Goal: Information Seeking & Learning: Learn about a topic

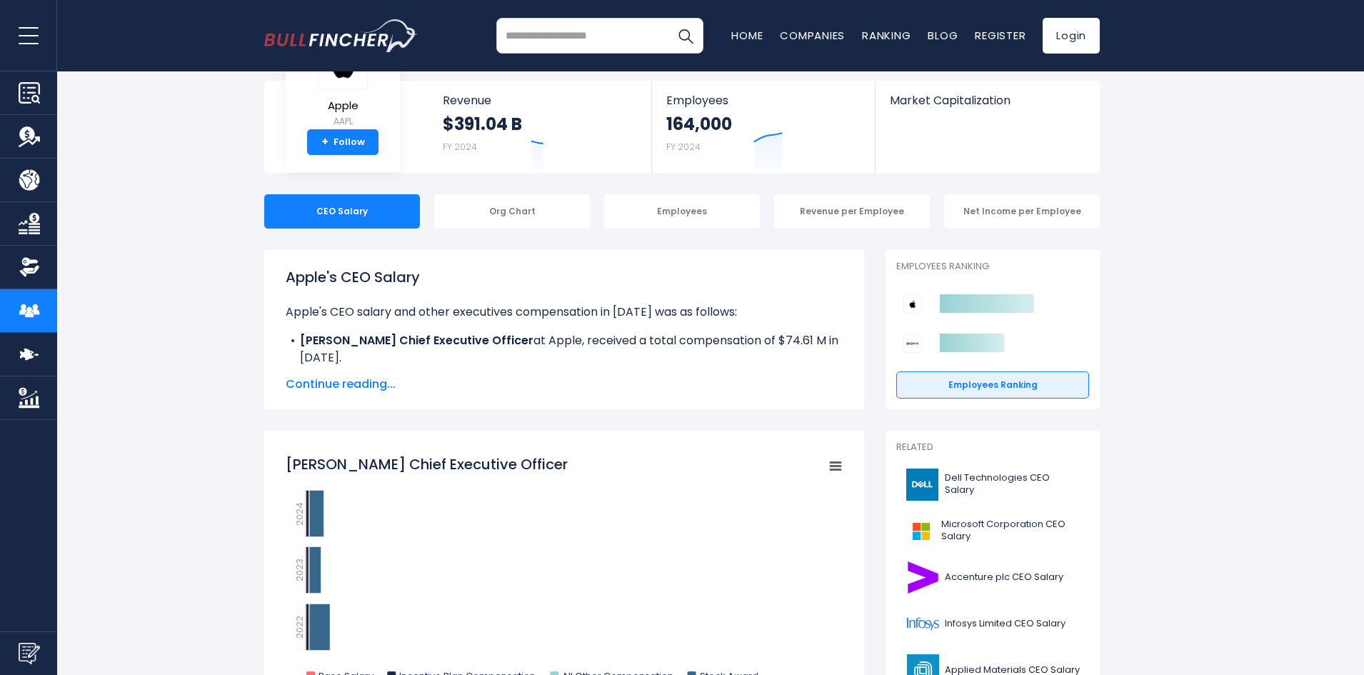
scroll to position [71, 0]
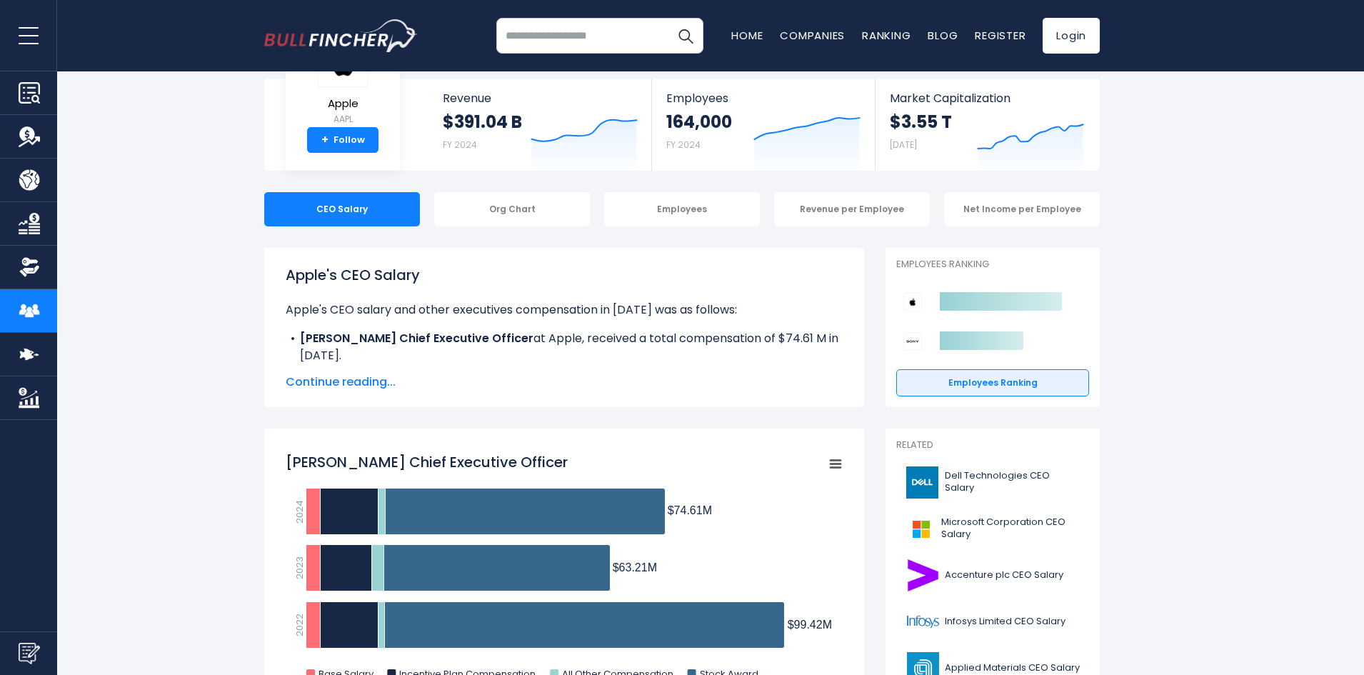
click at [370, 384] on span "Continue reading..." at bounding box center [564, 382] width 557 height 17
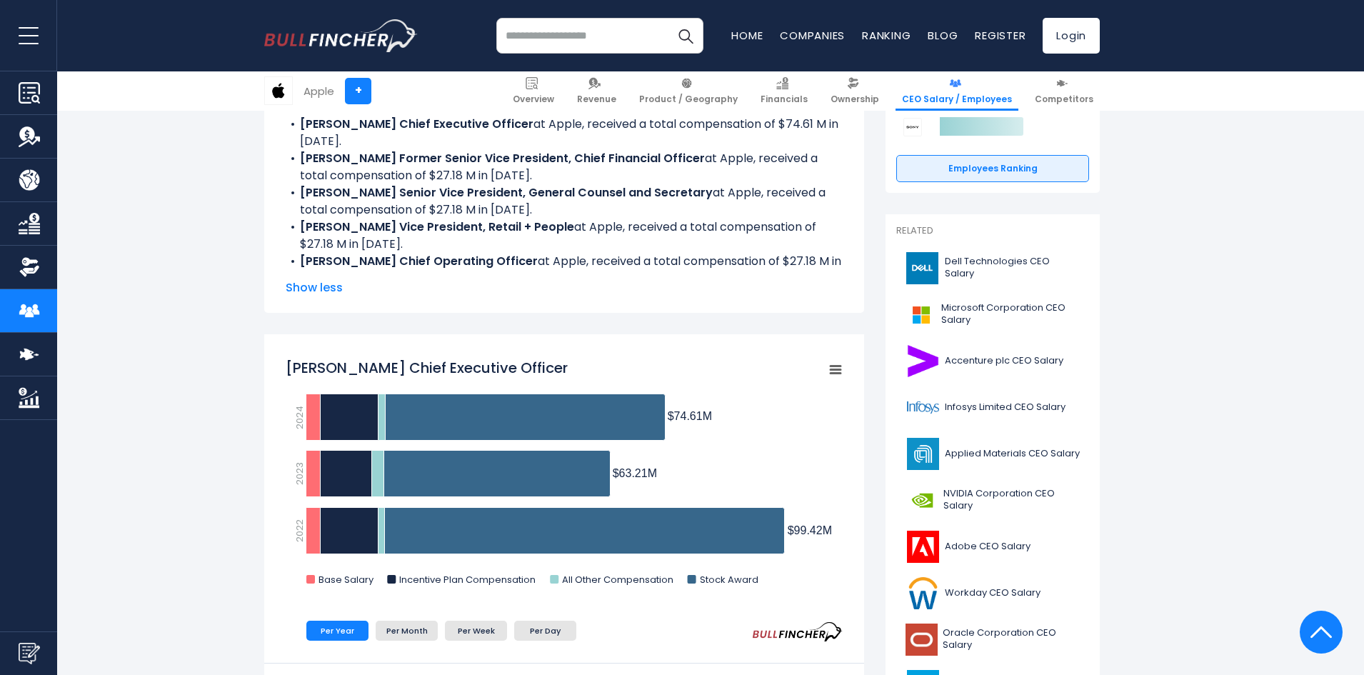
scroll to position [357, 0]
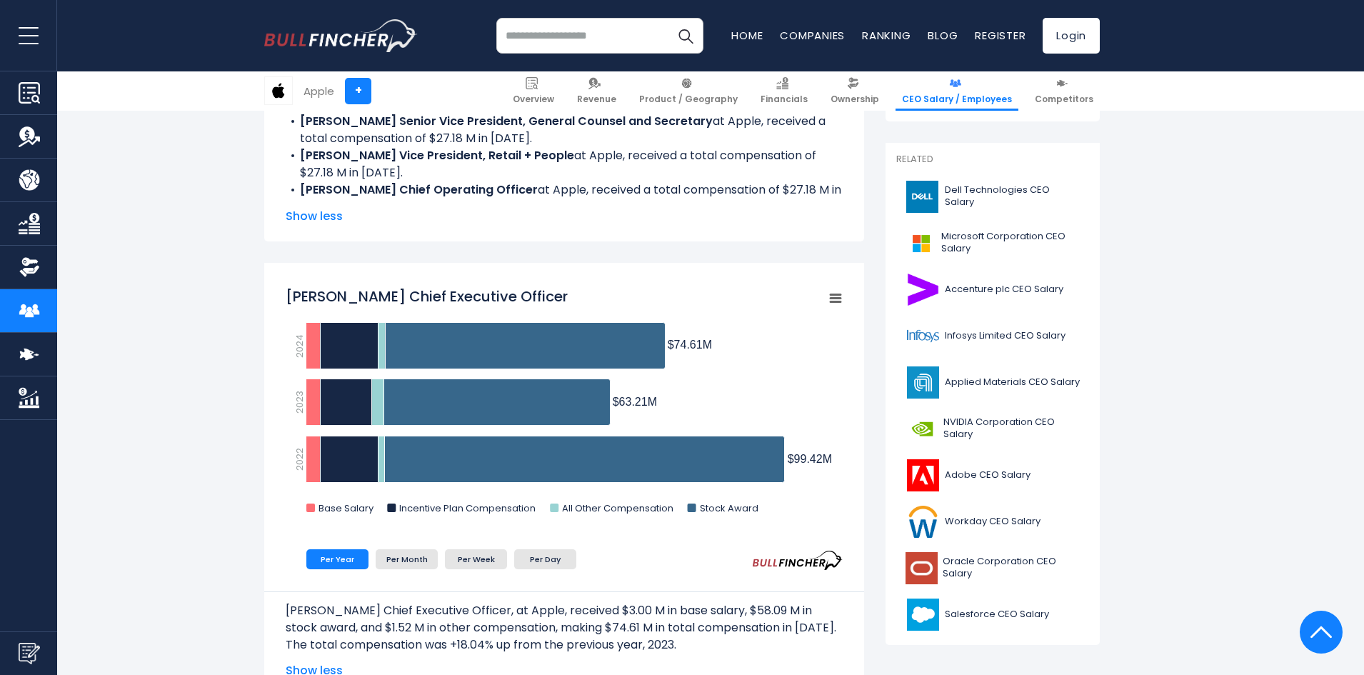
click at [834, 300] on rect "Tim Cook Chief Executive Officer" at bounding box center [836, 299] width 20 height 20
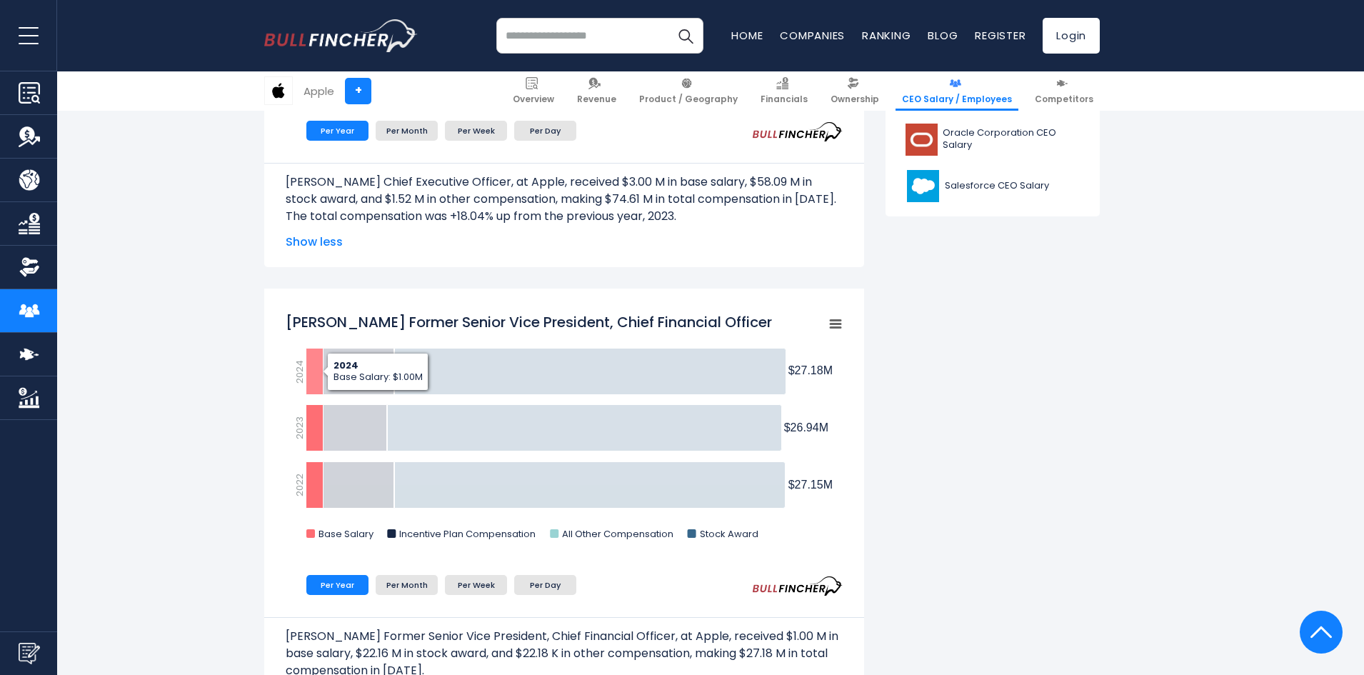
scroll to position [500, 0]
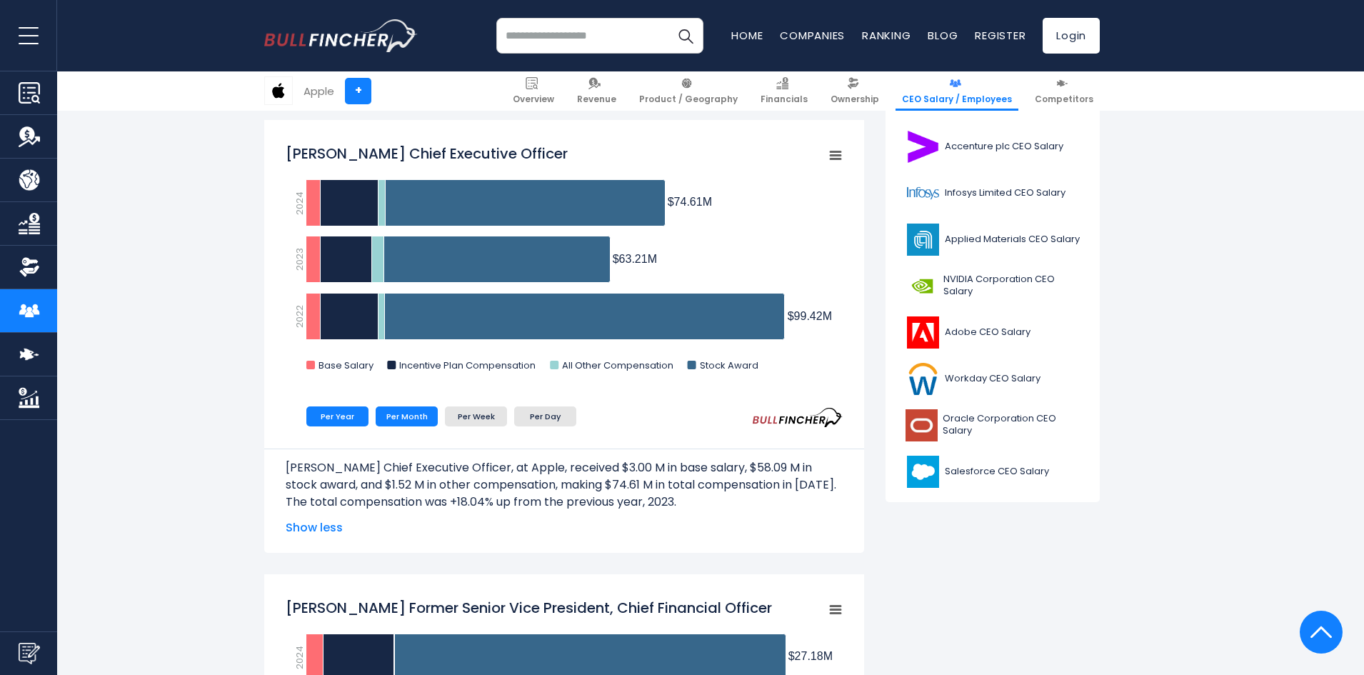
click at [387, 421] on li "Per Month" at bounding box center [407, 416] width 62 height 20
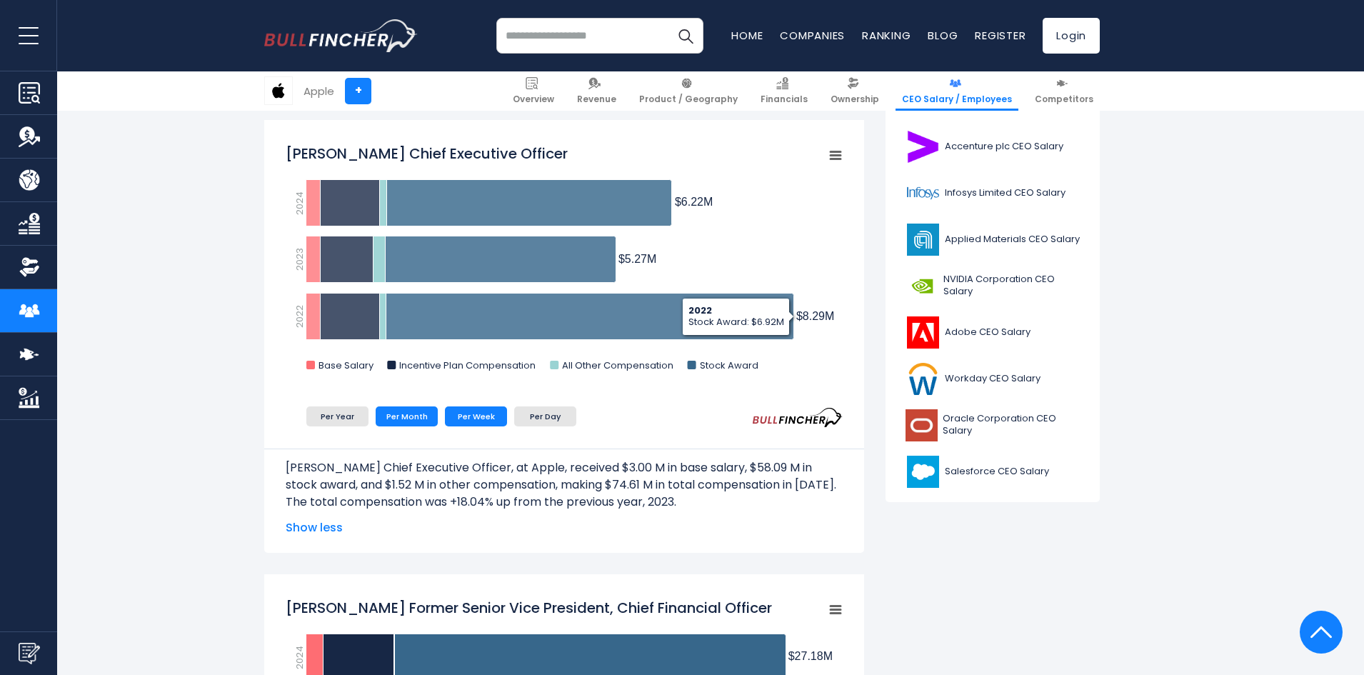
click at [468, 414] on li "Per Week" at bounding box center [476, 416] width 62 height 20
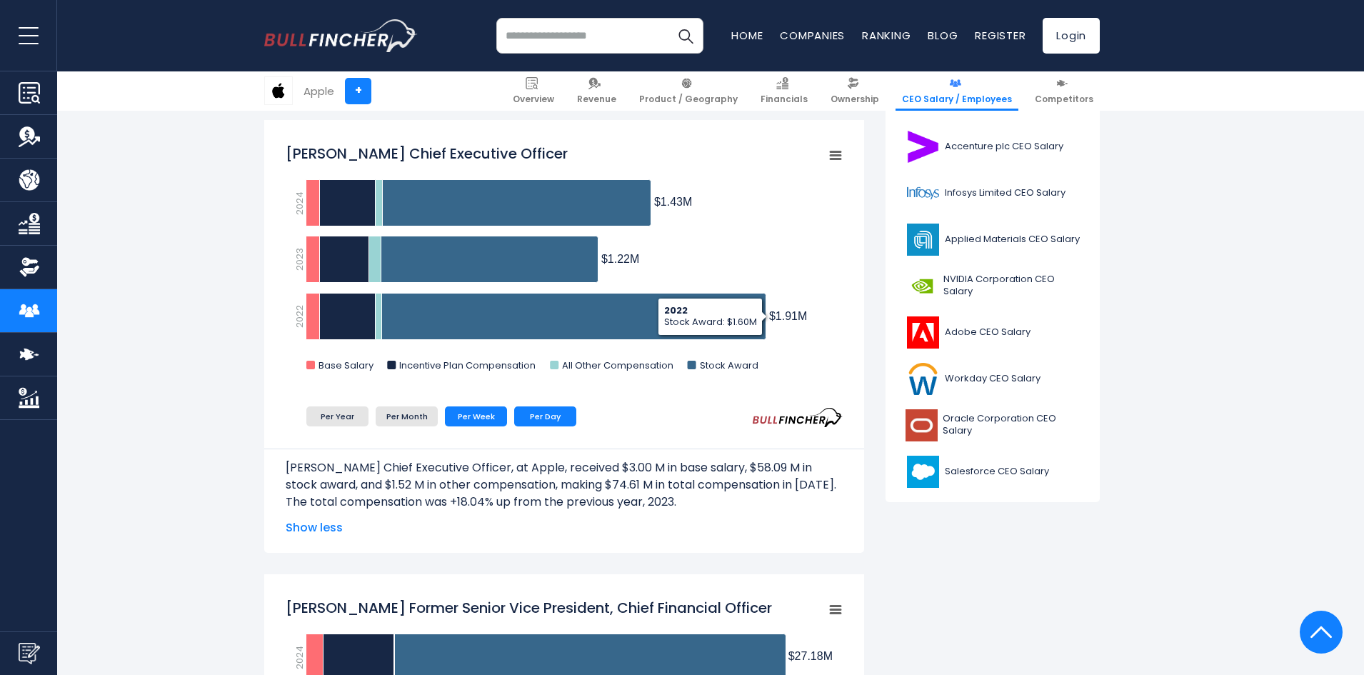
click at [519, 415] on li "Per Day" at bounding box center [545, 416] width 62 height 20
click at [536, 416] on li "Per Day" at bounding box center [545, 416] width 62 height 20
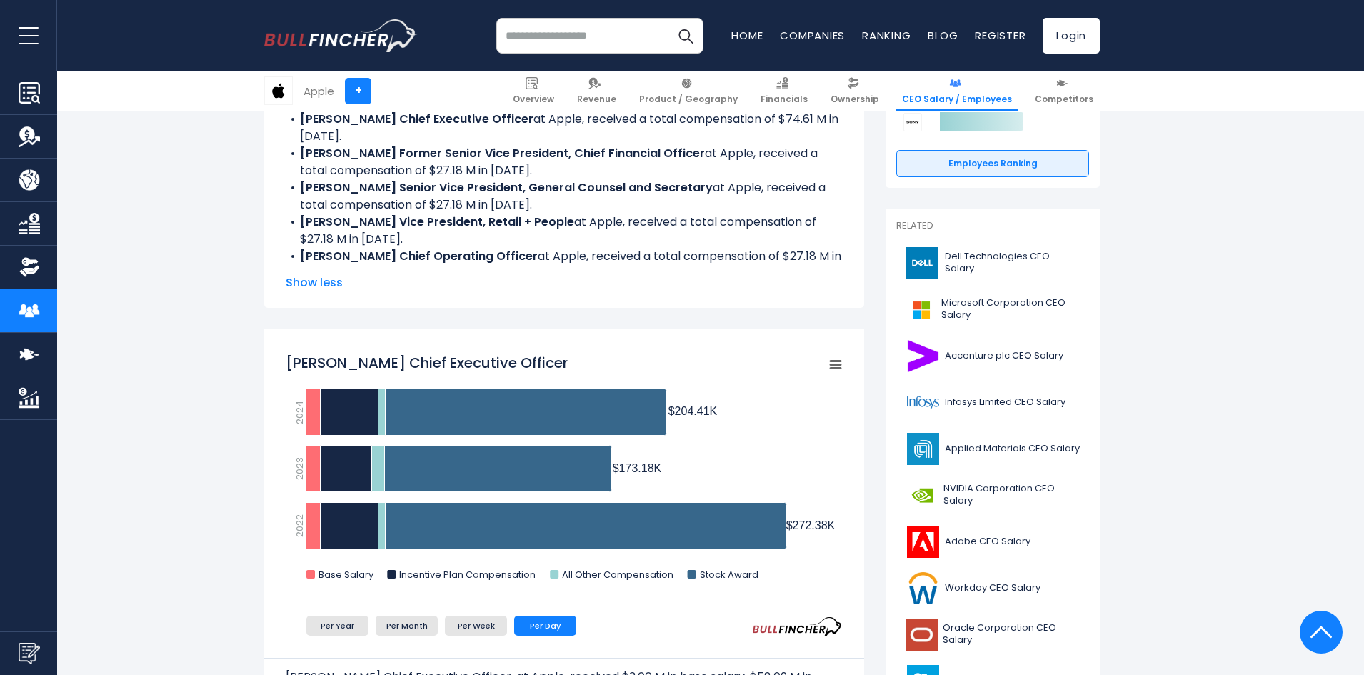
scroll to position [214, 0]
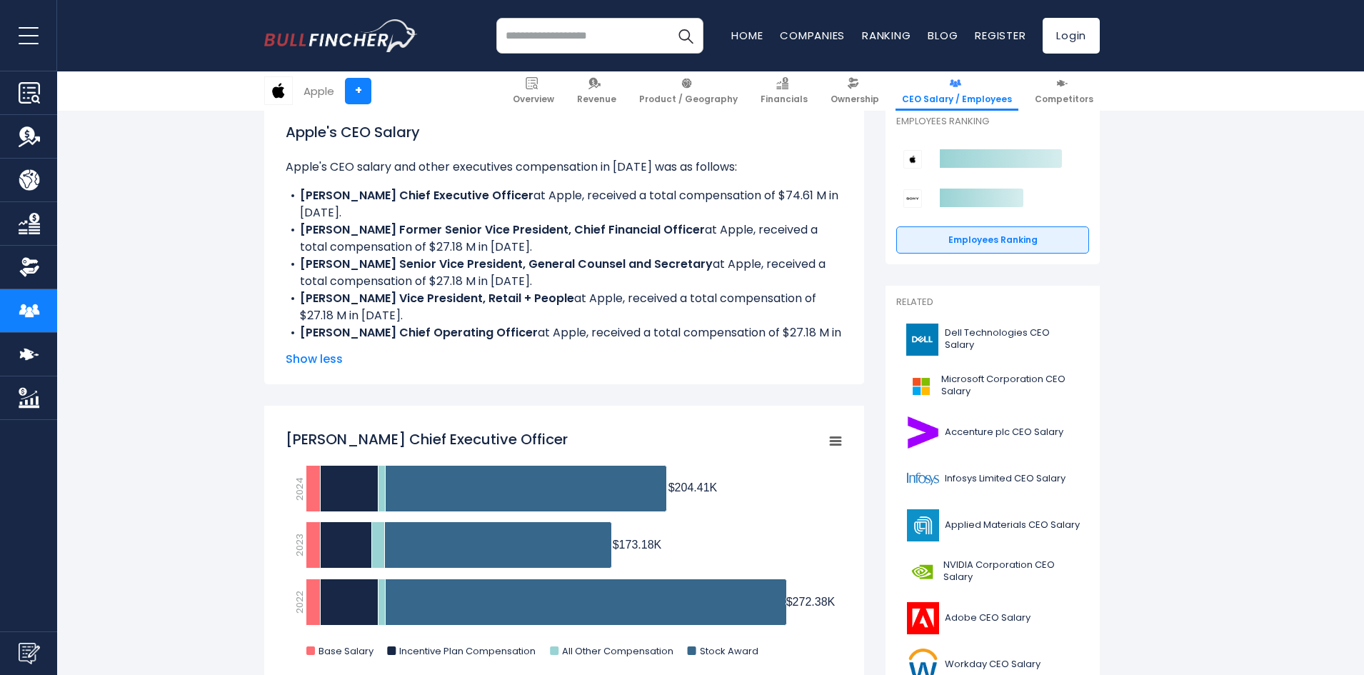
click at [971, 365] on ul "Dell Technologies CEO Salary Microsoft Corporation CEO Salary Accenture plc CEO…" at bounding box center [992, 548] width 193 height 457
click at [987, 567] on span "NVIDIA Corporation CEO Salary" at bounding box center [1012, 571] width 137 height 24
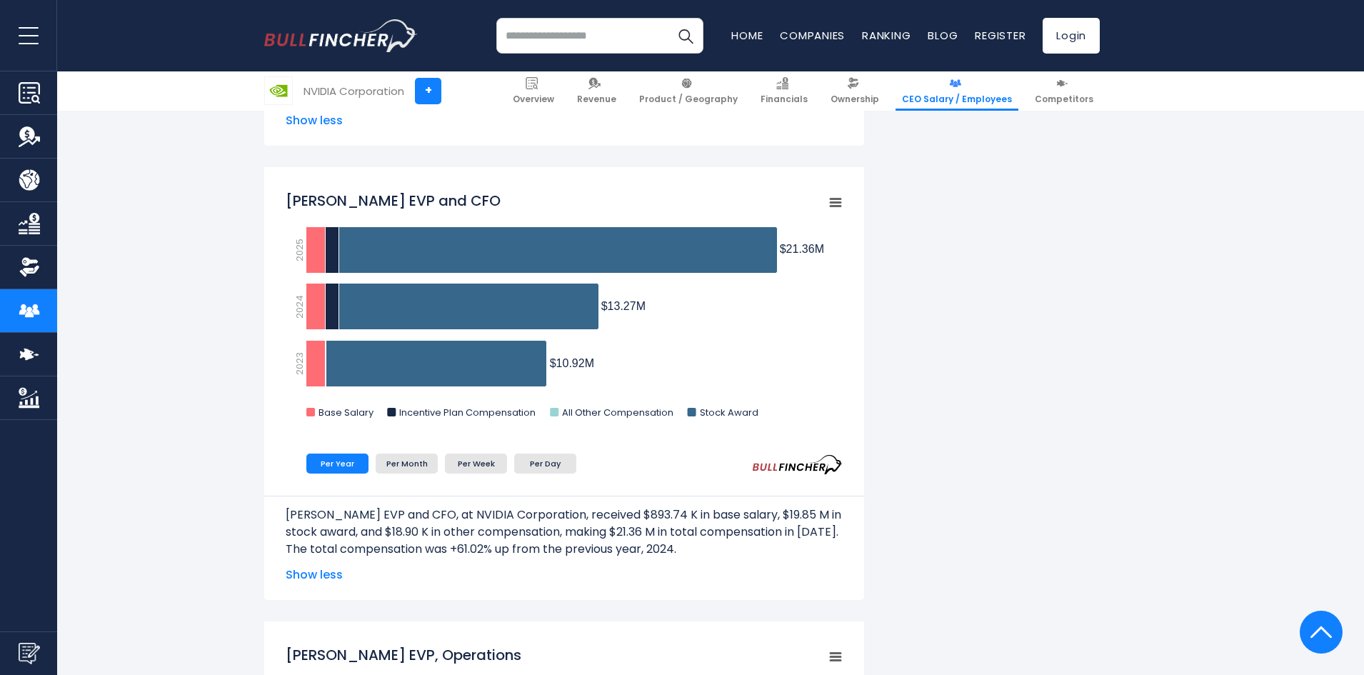
scroll to position [1286, 0]
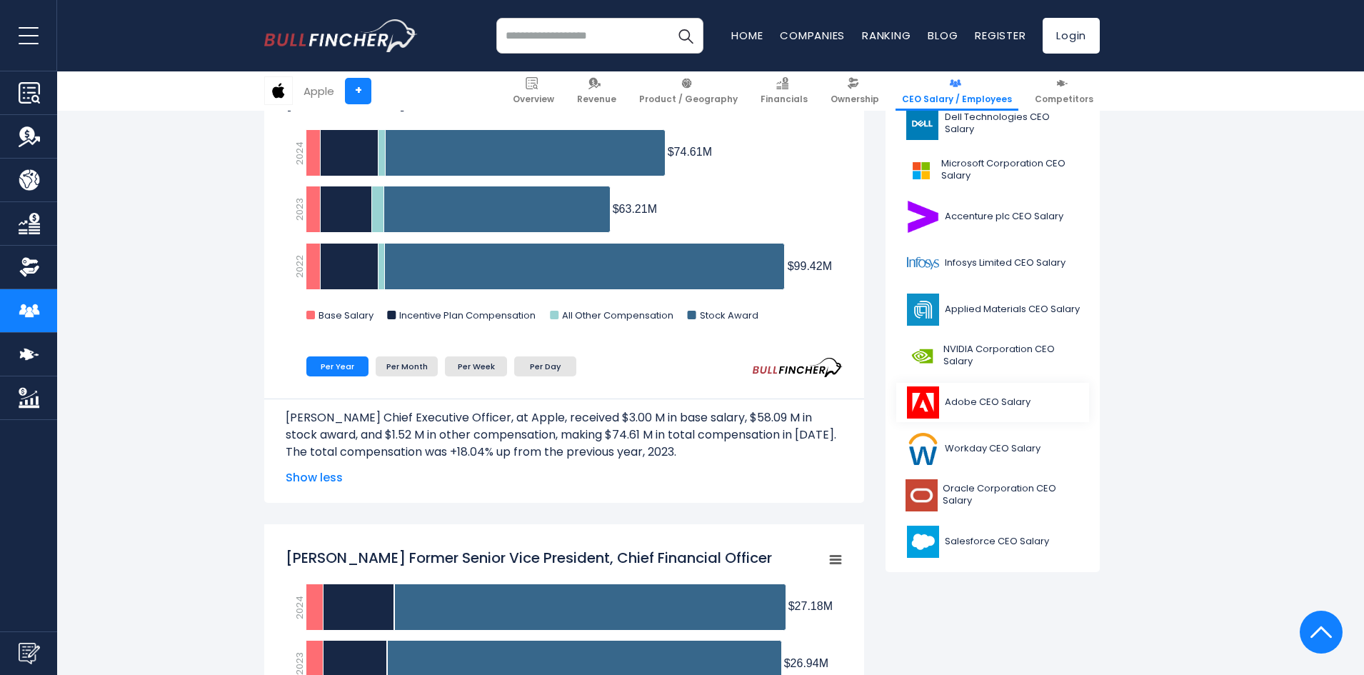
scroll to position [431, 0]
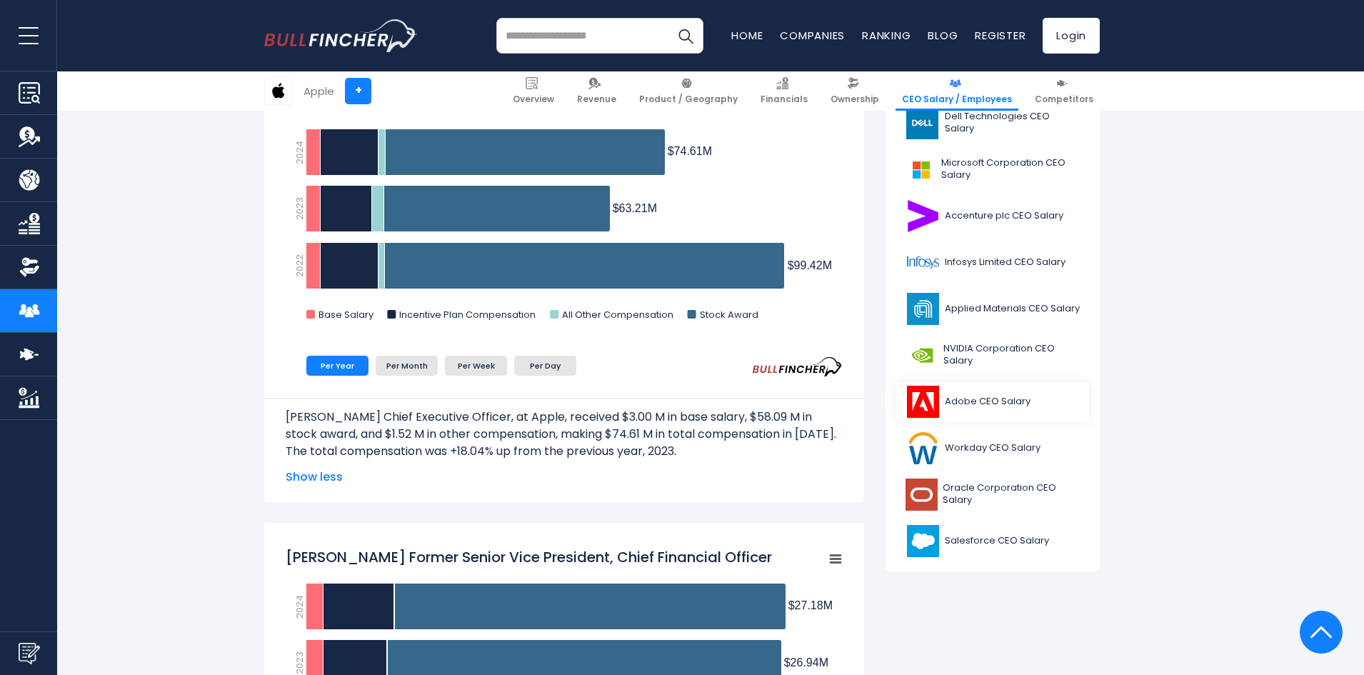
click at [991, 400] on span "Adobe CEO Salary" at bounding box center [988, 402] width 86 height 12
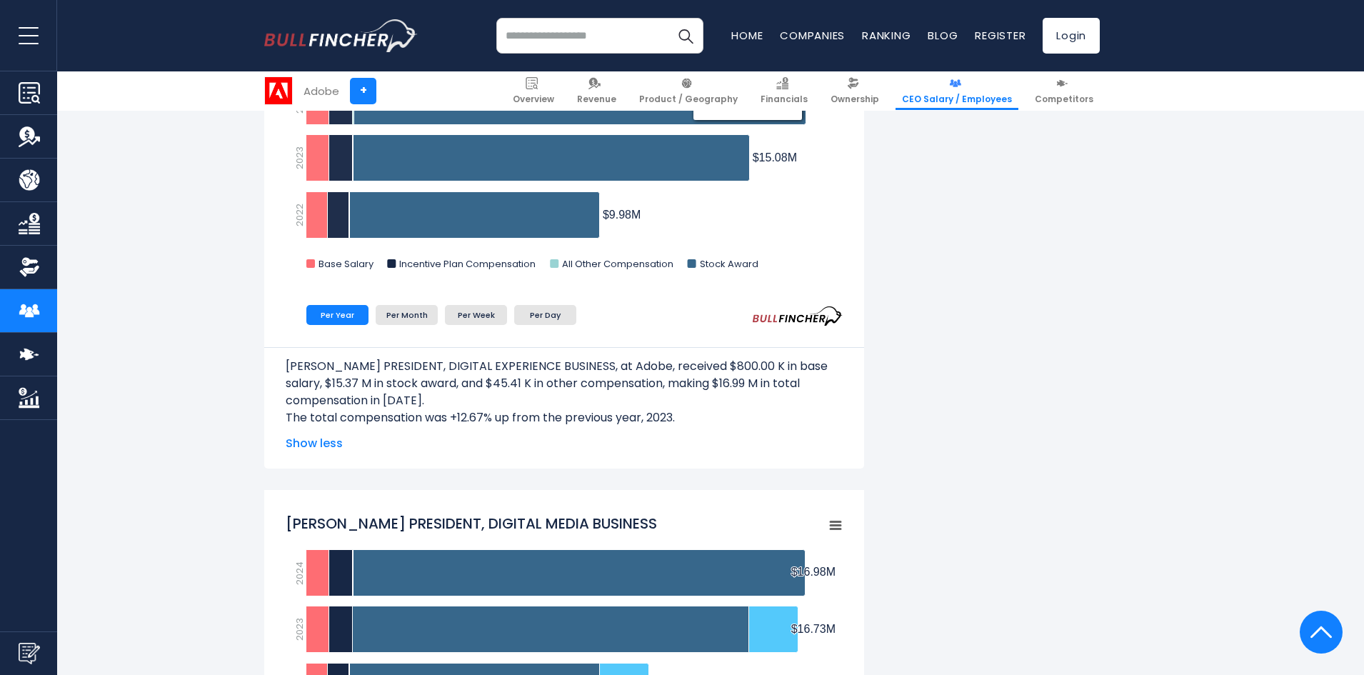
scroll to position [1000, 0]
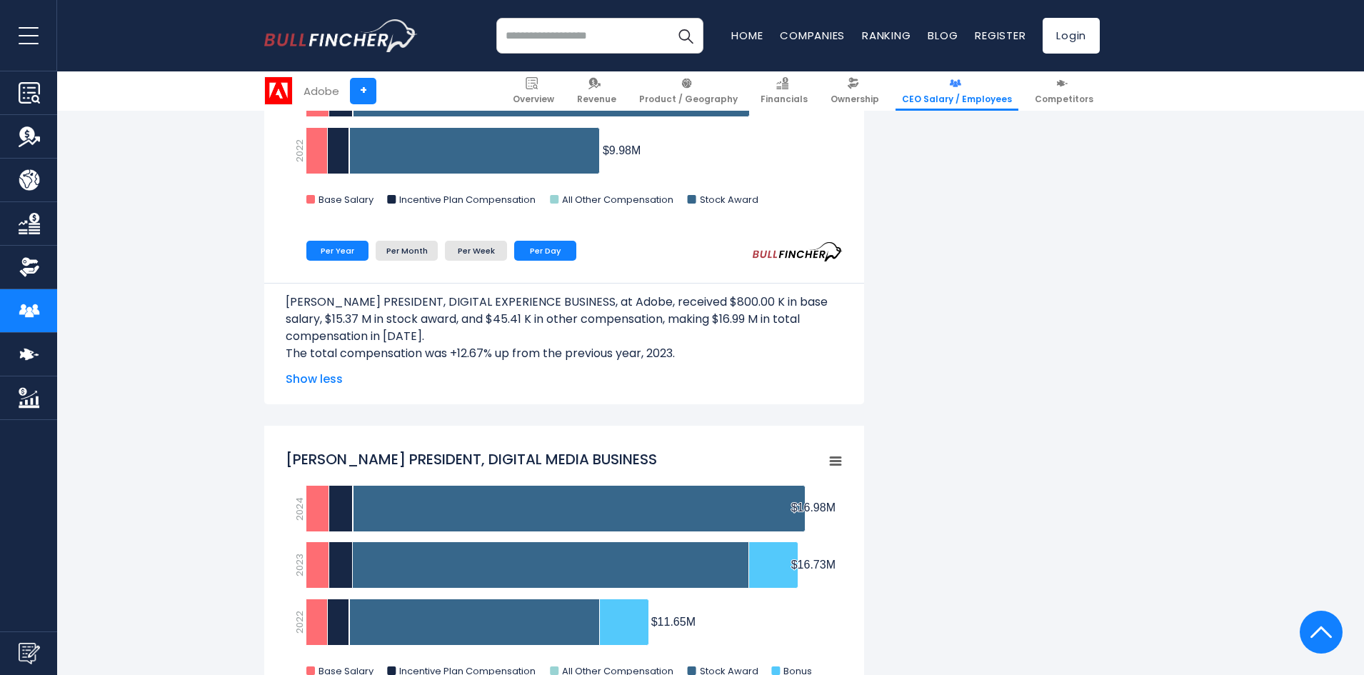
click at [564, 257] on li "Per Day" at bounding box center [545, 251] width 62 height 20
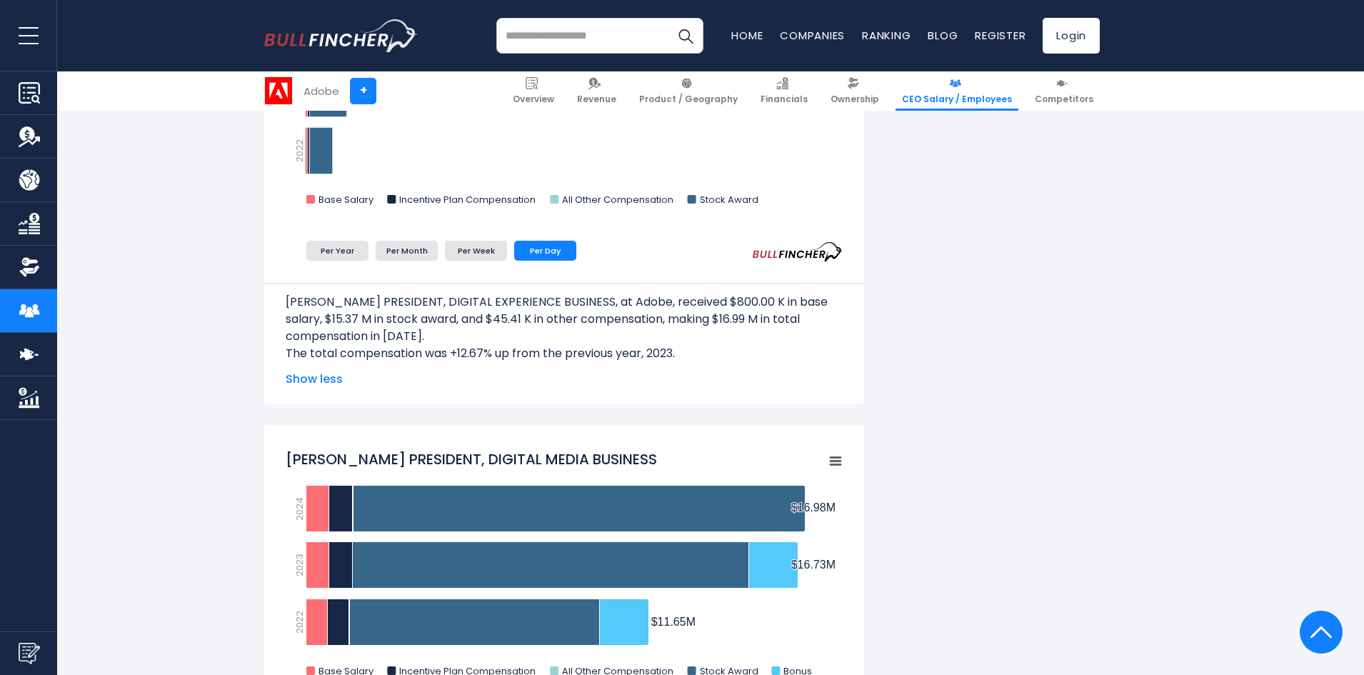
scroll to position [714, 0]
